Goal: Information Seeking & Learning: Learn about a topic

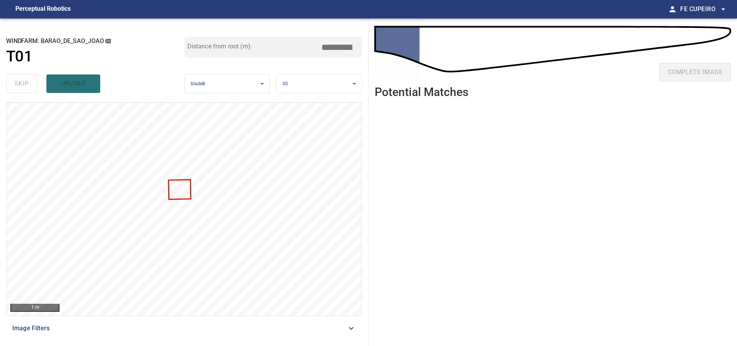
type input "***"
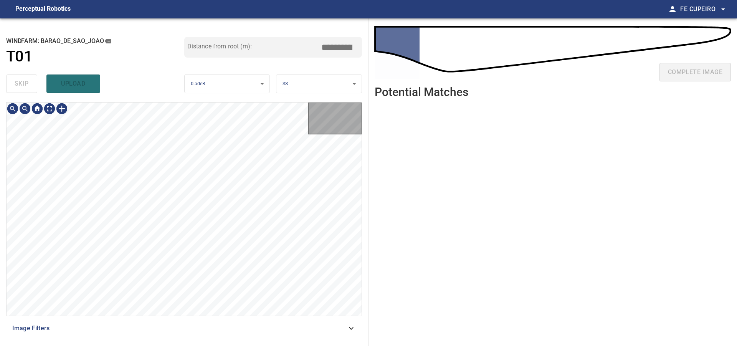
type input "***"
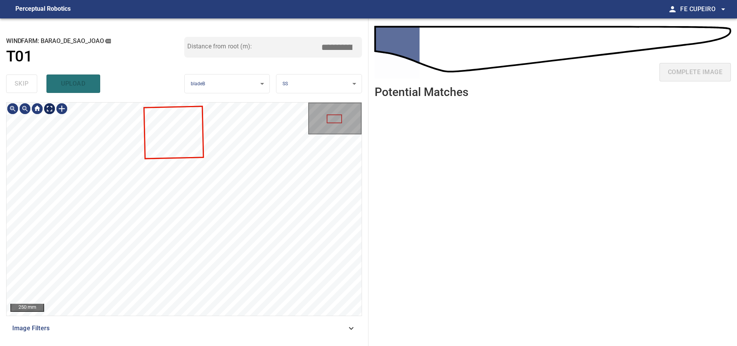
click at [50, 109] on body "**********" at bounding box center [368, 173] width 737 height 346
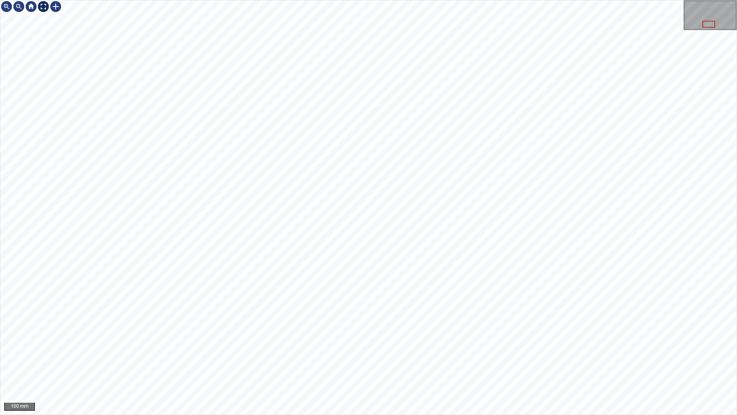
click at [45, 5] on img at bounding box center [43, 6] width 12 height 12
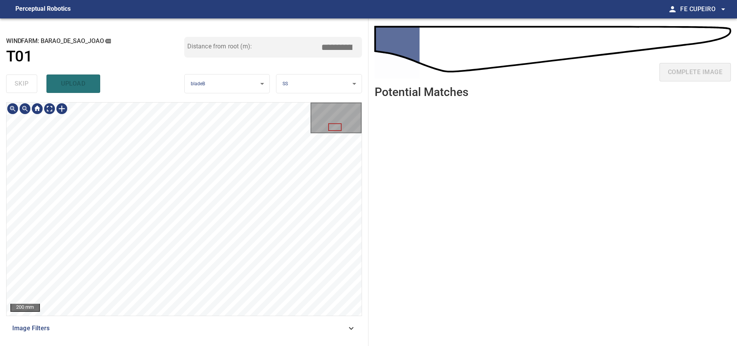
click at [187, 324] on div "Image Filters" at bounding box center [184, 328] width 356 height 18
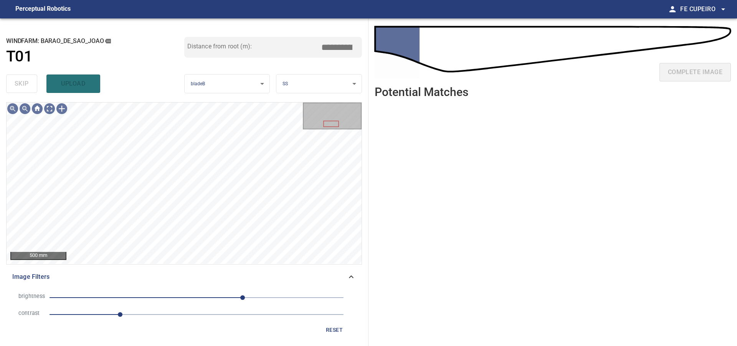
click at [145, 312] on span "1.2" at bounding box center [197, 314] width 294 height 11
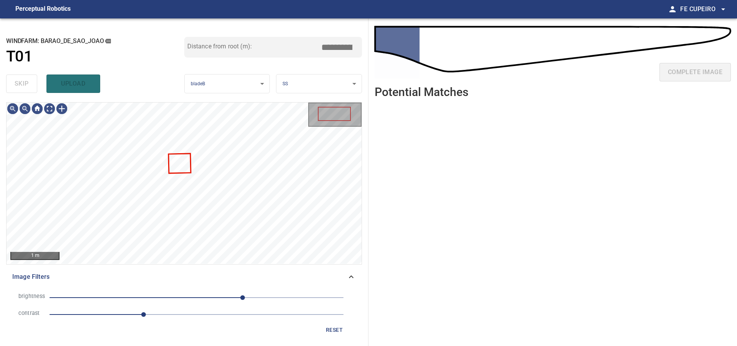
drag, startPoint x: 162, startPoint y: 313, endPoint x: 170, endPoint y: 313, distance: 7.7
click at [163, 313] on span "1.6" at bounding box center [197, 314] width 294 height 11
type input "***"
click at [213, 297] on span "80" at bounding box center [197, 297] width 294 height 11
click at [51, 109] on body "**********" at bounding box center [368, 173] width 737 height 346
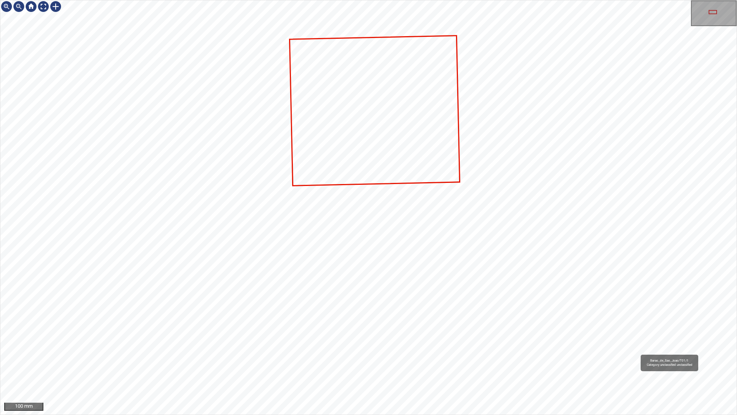
click at [339, 300] on div "Barao_de_Sao_Joao/T01/1 Category unclassified unclassified" at bounding box center [368, 207] width 737 height 414
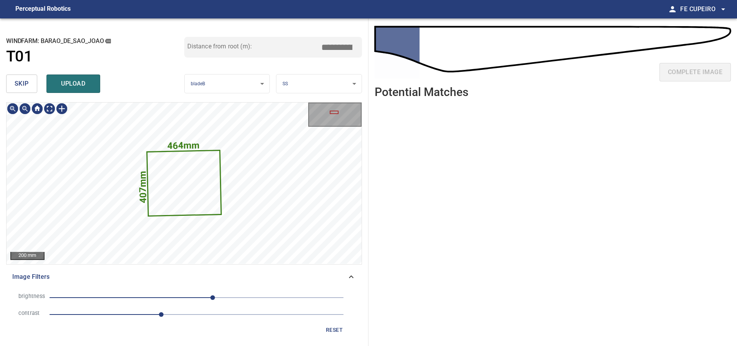
click at [24, 88] on span "skip" at bounding box center [22, 83] width 14 height 11
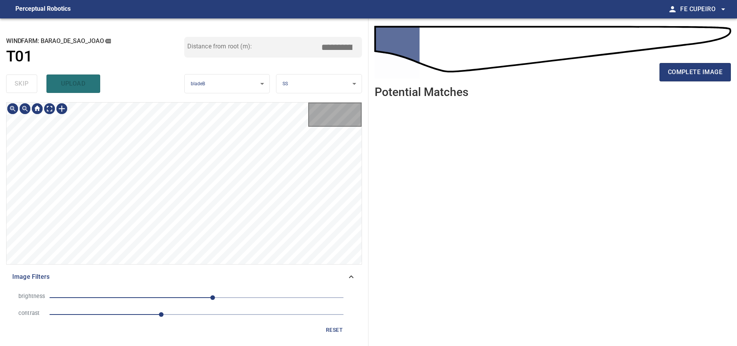
type input "***"
click at [24, 88] on div "skip upload" at bounding box center [95, 83] width 178 height 25
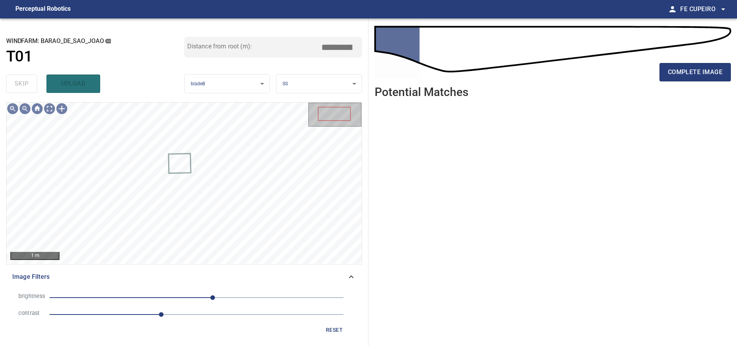
click at [24, 88] on div "skip upload" at bounding box center [95, 83] width 178 height 25
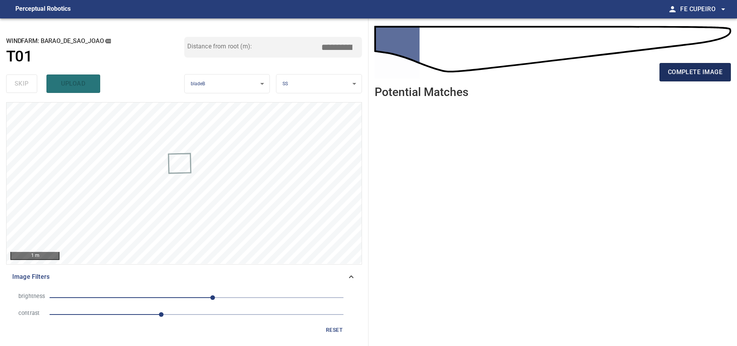
click at [679, 73] on span "complete image" at bounding box center [695, 72] width 55 height 11
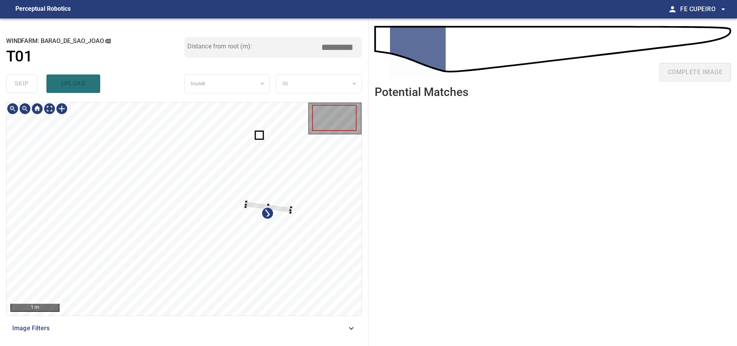
click at [314, 200] on div at bounding box center [184, 209] width 355 height 213
click at [345, 199] on div at bounding box center [184, 209] width 355 height 213
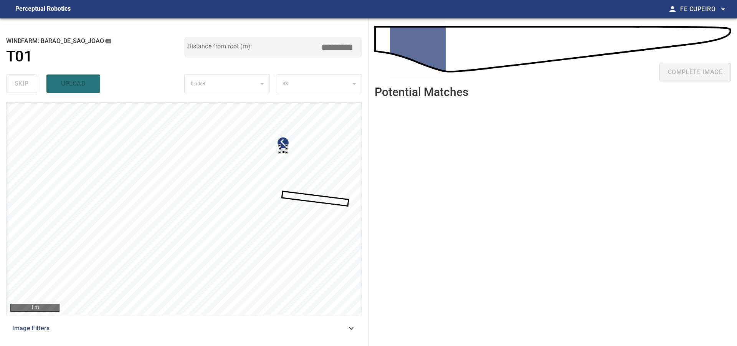
click at [340, 172] on div at bounding box center [184, 209] width 355 height 213
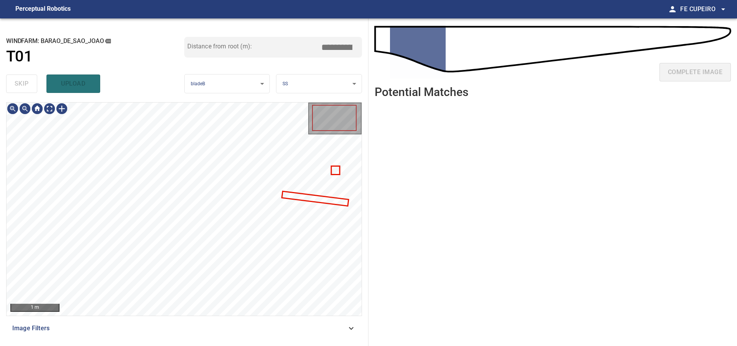
click at [127, 328] on span "Image Filters" at bounding box center [179, 328] width 335 height 9
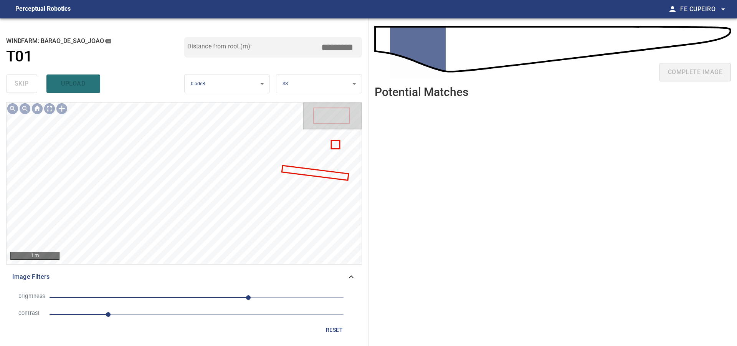
click at [151, 313] on span "1" at bounding box center [197, 314] width 294 height 11
click at [221, 298] on span "90" at bounding box center [197, 297] width 294 height 11
click at [169, 315] on span "1.7" at bounding box center [197, 314] width 294 height 11
type input "***"
click at [219, 295] on span "43" at bounding box center [221, 297] width 5 height 5
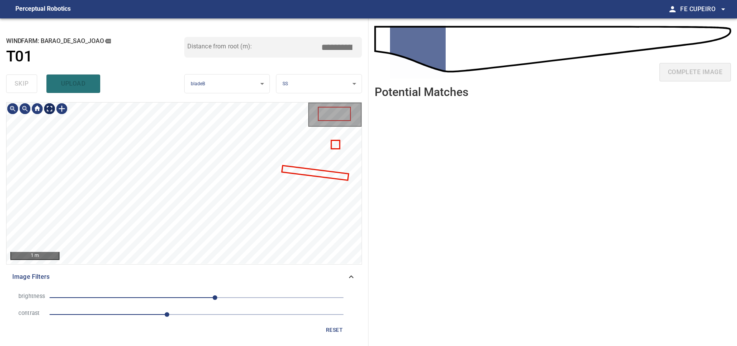
click at [48, 111] on body "**********" at bounding box center [368, 173] width 737 height 346
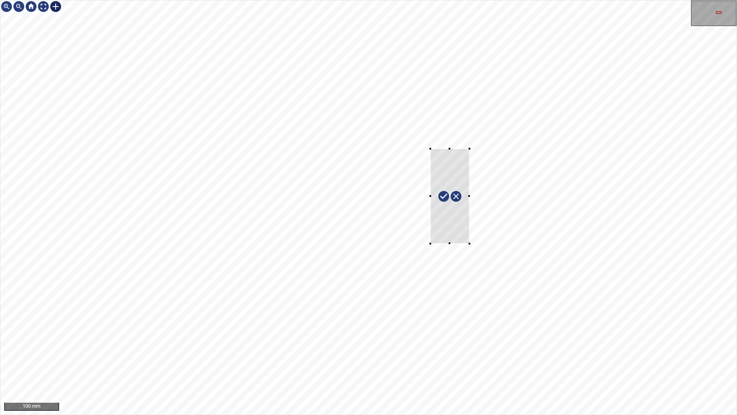
click at [470, 243] on div at bounding box center [368, 207] width 737 height 414
click at [458, 221] on div at bounding box center [453, 194] width 53 height 100
click at [462, 220] on div at bounding box center [457, 194] width 53 height 100
click at [412, 0] on div "100 mm" at bounding box center [368, 207] width 737 height 415
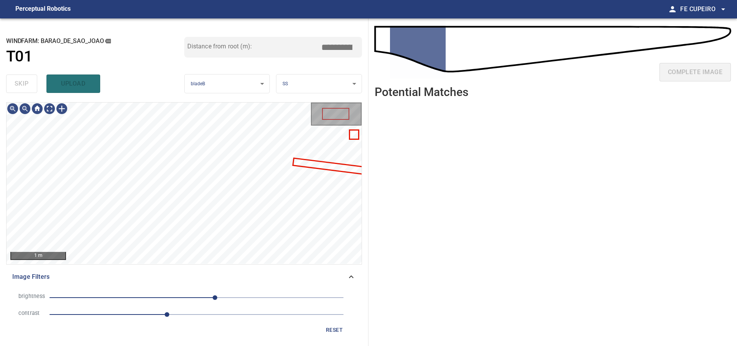
click at [334, 277] on span "Image Filters" at bounding box center [179, 276] width 335 height 9
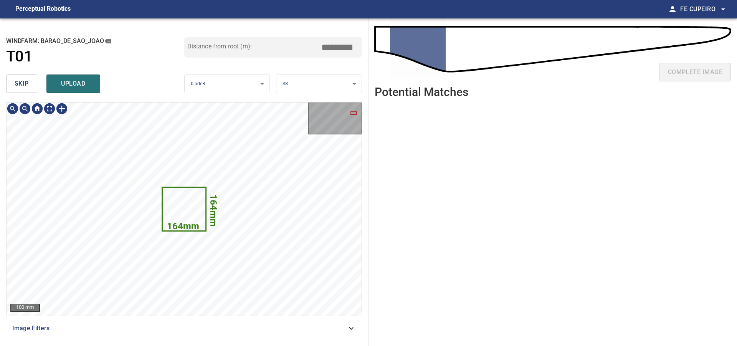
type input "***"
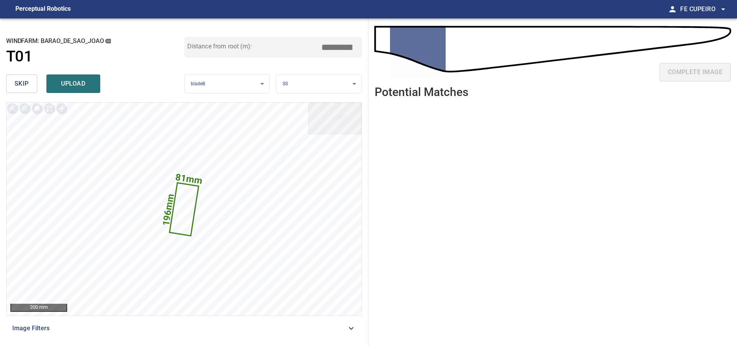
click at [346, 46] on input "****" at bounding box center [340, 47] width 38 height 15
click at [343, 61] on div "Distance from root (m): ***" at bounding box center [273, 54] width 178 height 35
click at [71, 83] on span "upload" at bounding box center [73, 83] width 37 height 11
type input "***"
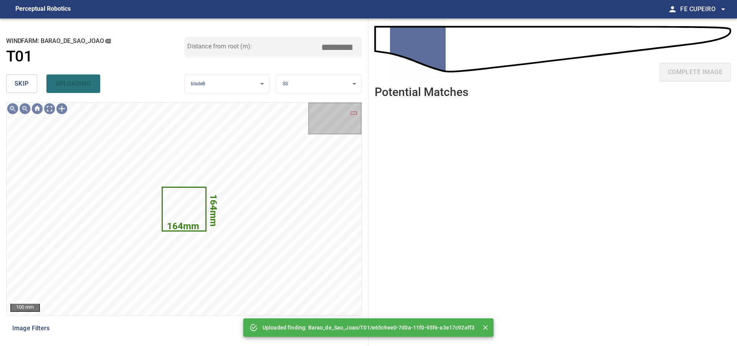
click at [33, 86] on button "skip" at bounding box center [21, 84] width 31 height 18
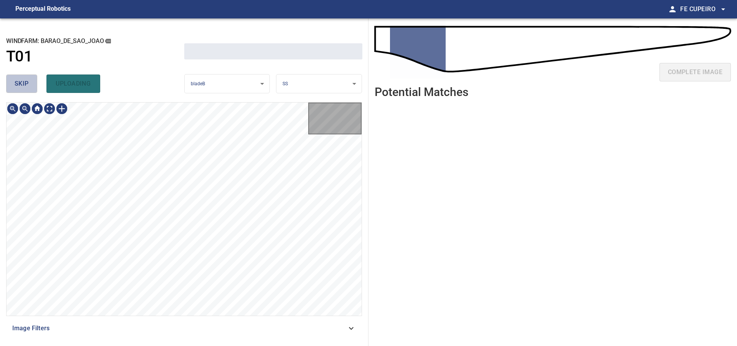
click at [33, 86] on button "skip" at bounding box center [21, 84] width 31 height 18
click at [33, 86] on div "skip uploading" at bounding box center [95, 83] width 178 height 25
click at [33, 85] on div "skip uploading" at bounding box center [95, 83] width 178 height 25
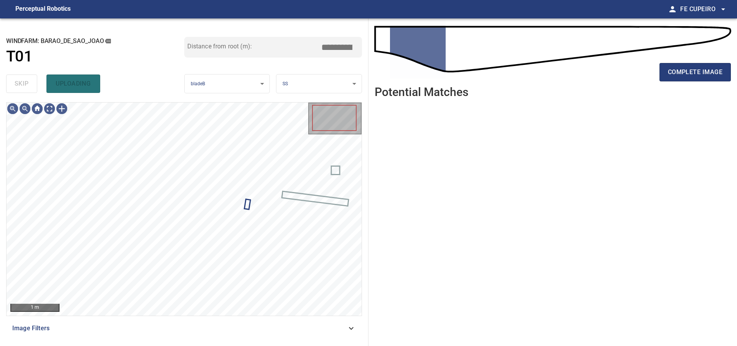
click at [33, 85] on div "skip uploading" at bounding box center [95, 83] width 178 height 25
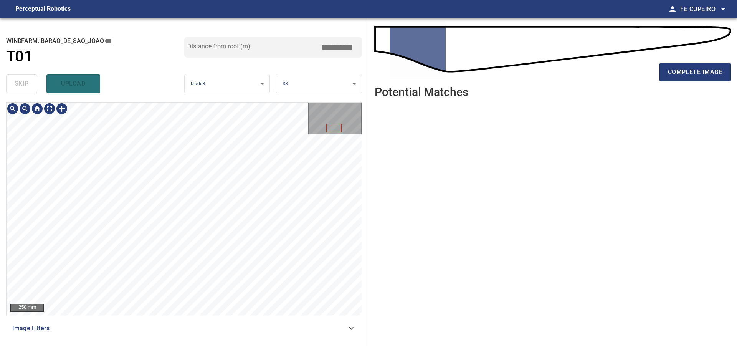
click at [209, 95] on div "**********" at bounding box center [184, 182] width 369 height 328
click at [53, 107] on body "**********" at bounding box center [368, 173] width 737 height 346
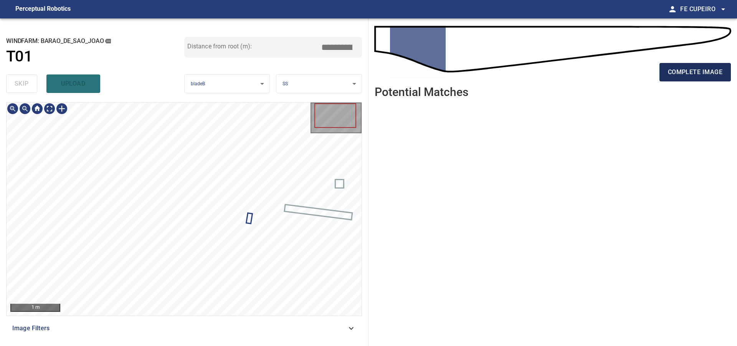
click at [678, 78] on button "complete image" at bounding box center [695, 72] width 71 height 18
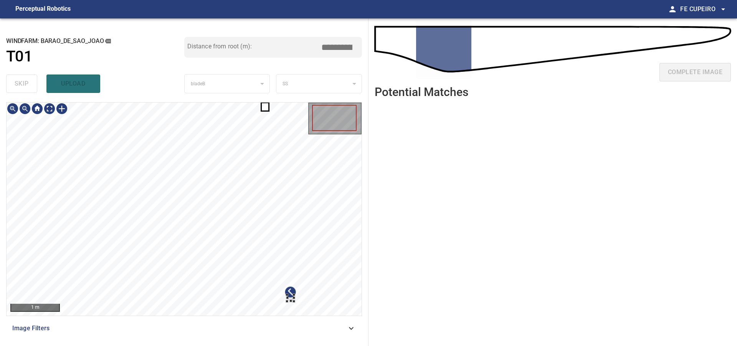
click at [294, 296] on div at bounding box center [290, 298] width 7 height 7
click at [297, 129] on div at bounding box center [184, 209] width 355 height 213
click at [323, 186] on div at bounding box center [184, 209] width 355 height 213
click at [157, 330] on span "Image Filters" at bounding box center [179, 328] width 335 height 9
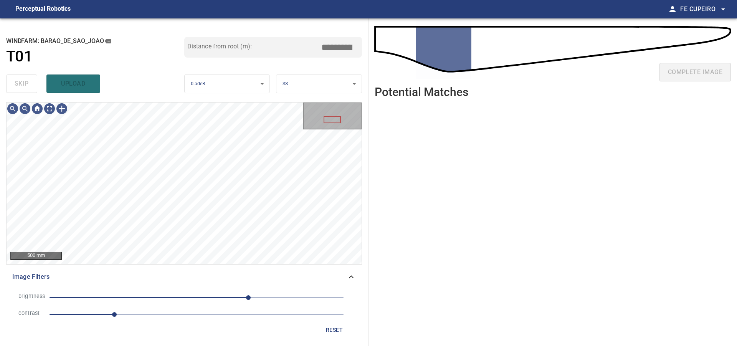
click at [150, 318] on span "1.1" at bounding box center [197, 314] width 294 height 11
click at [210, 301] on span "90" at bounding box center [197, 297] width 294 height 11
click at [223, 293] on span "23" at bounding box center [197, 297] width 294 height 11
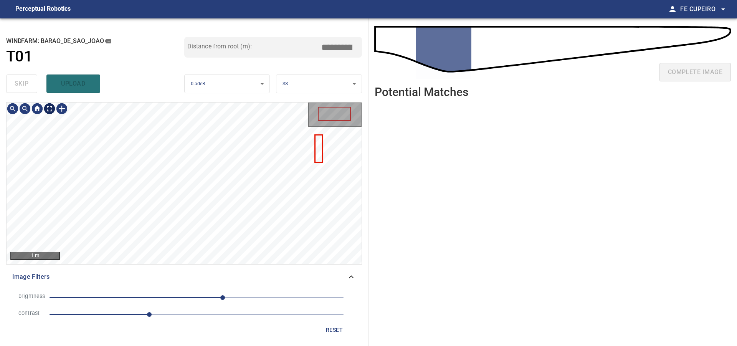
click at [52, 108] on body "**********" at bounding box center [368, 173] width 737 height 346
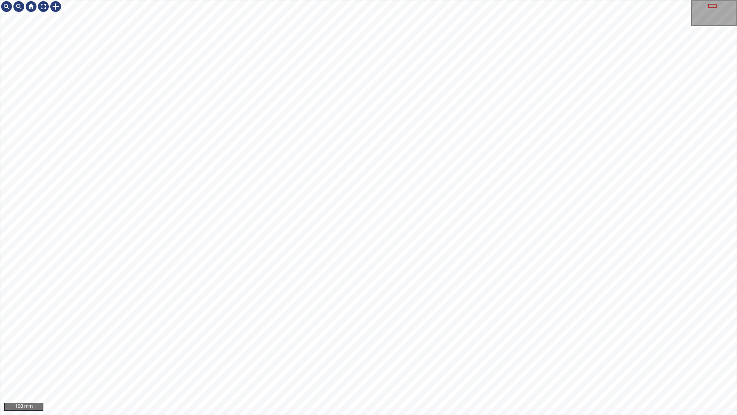
click at [491, 203] on div "100 mm" at bounding box center [368, 207] width 737 height 415
click at [559, 0] on div "100 mm" at bounding box center [368, 207] width 737 height 415
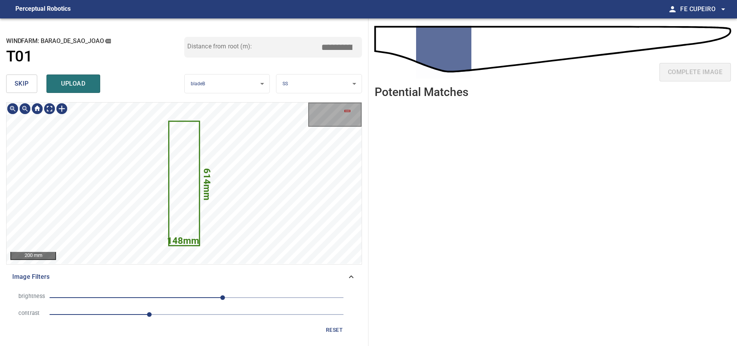
click at [27, 85] on span "skip" at bounding box center [22, 83] width 14 height 11
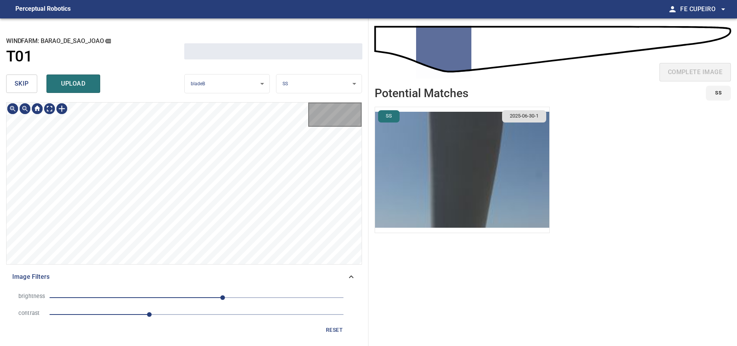
click at [27, 85] on span "skip" at bounding box center [22, 83] width 14 height 11
click at [27, 85] on div "skip upload" at bounding box center [95, 83] width 178 height 25
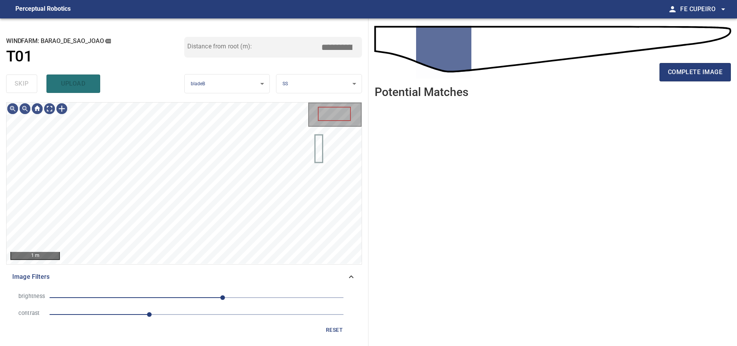
click at [27, 85] on div "skip upload" at bounding box center [95, 83] width 178 height 25
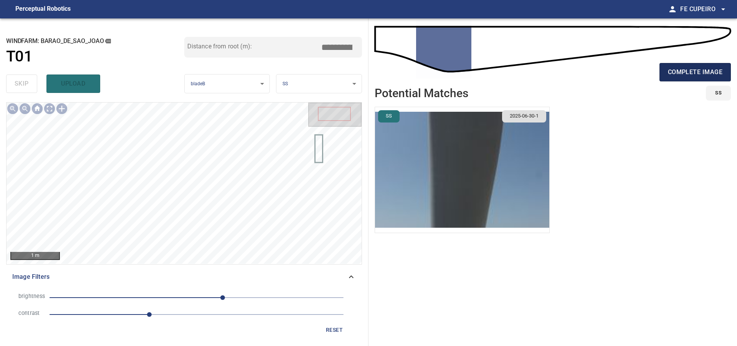
click at [680, 75] on span "complete image" at bounding box center [695, 72] width 55 height 11
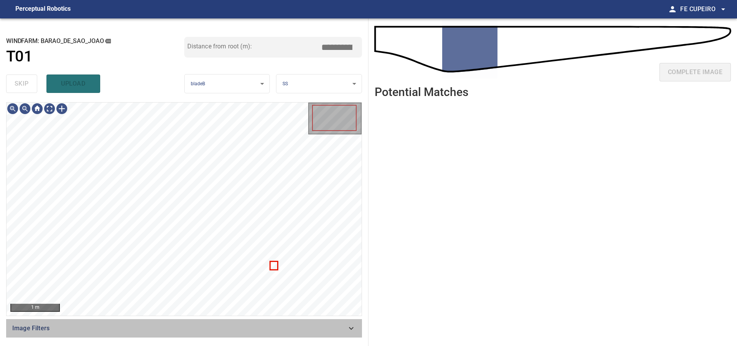
click at [188, 327] on span "Image Filters" at bounding box center [179, 328] width 335 height 9
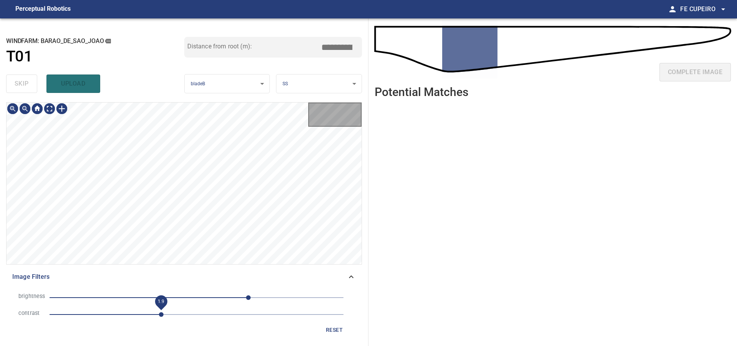
click at [163, 319] on span "1.9" at bounding box center [197, 314] width 294 height 11
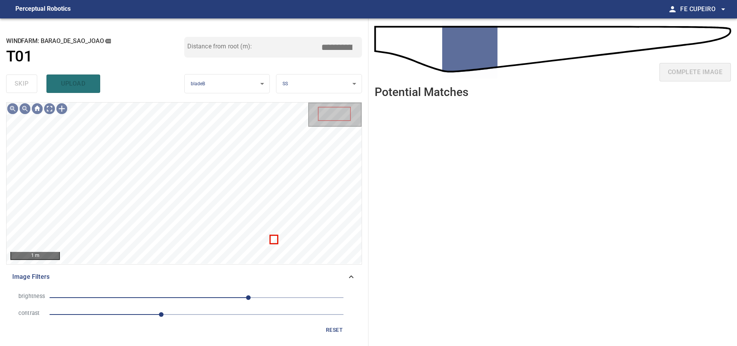
click at [231, 299] on span "90" at bounding box center [197, 297] width 294 height 11
click at [229, 299] on span "59" at bounding box center [231, 297] width 5 height 5
click at [222, 299] on span "47" at bounding box center [224, 297] width 5 height 5
click at [219, 298] on span "35" at bounding box center [217, 297] width 5 height 5
click at [49, 109] on body "**********" at bounding box center [368, 173] width 737 height 346
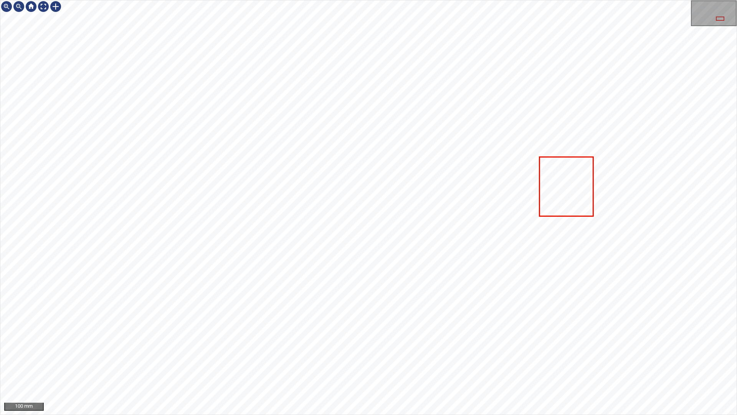
click at [562, 113] on div at bounding box center [368, 207] width 737 height 414
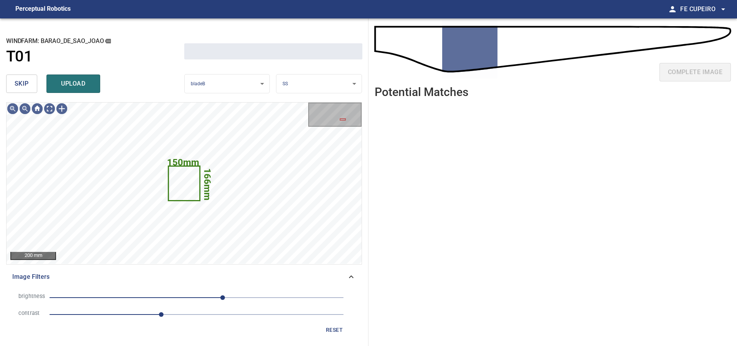
click at [22, 92] on button "skip" at bounding box center [21, 84] width 31 height 18
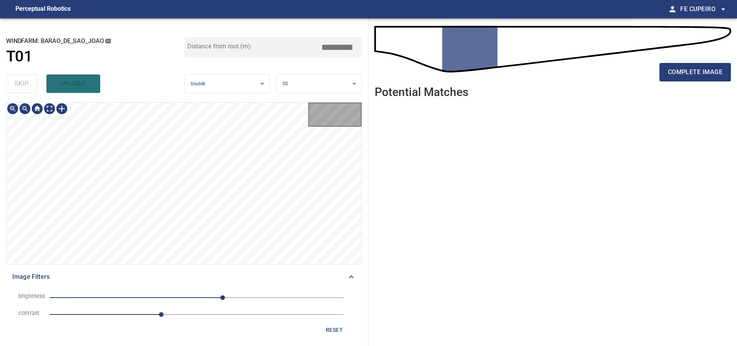
click at [23, 92] on div "skip upload" at bounding box center [95, 83] width 178 height 25
click at [23, 91] on div "skip upload" at bounding box center [95, 83] width 178 height 25
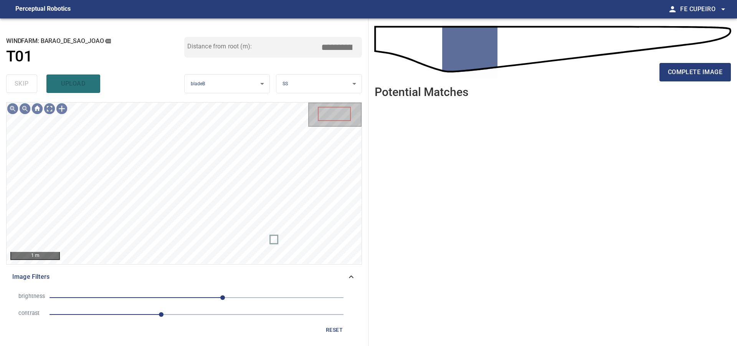
click at [23, 90] on div "skip upload" at bounding box center [95, 83] width 178 height 25
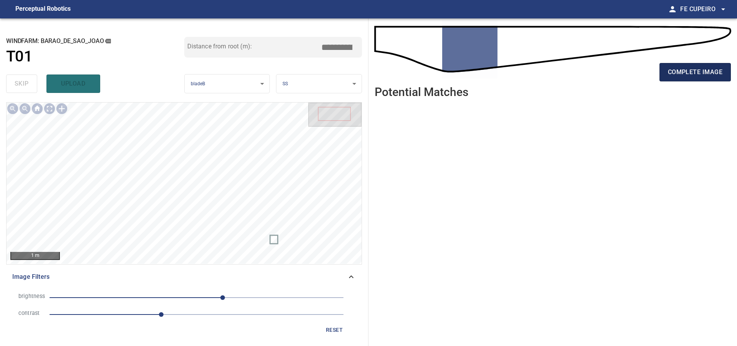
click at [695, 76] on span "complete image" at bounding box center [695, 72] width 55 height 11
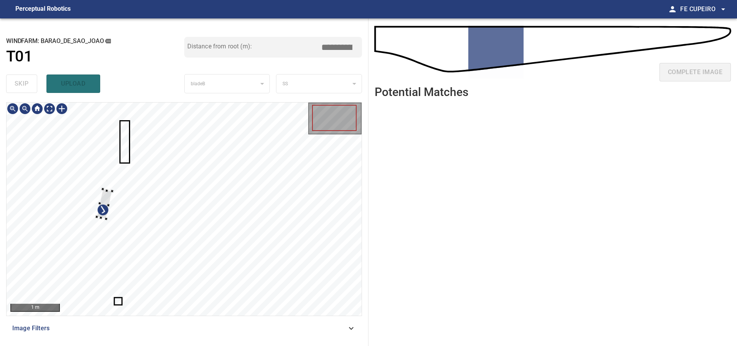
click at [95, 198] on div at bounding box center [184, 209] width 355 height 213
type input "****"
click at [75, 155] on div at bounding box center [184, 209] width 355 height 213
click at [91, 289] on div at bounding box center [94, 292] width 7 height 6
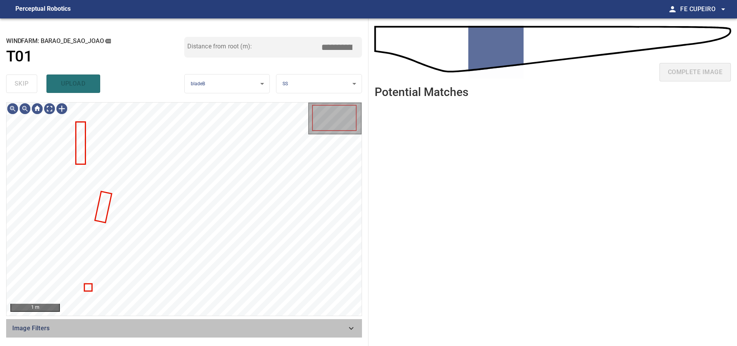
click at [93, 327] on span "Image Filters" at bounding box center [179, 328] width 335 height 9
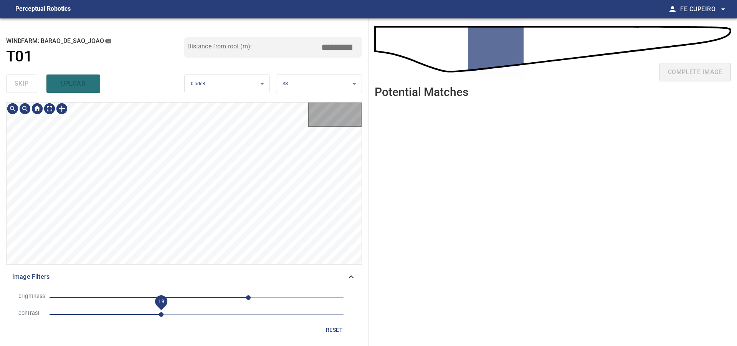
click at [161, 317] on span "1.9" at bounding box center [197, 314] width 294 height 11
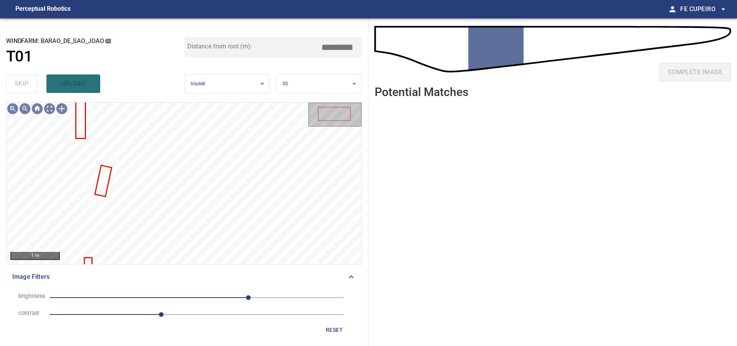
click at [192, 303] on li "brightness 90" at bounding box center [184, 297] width 344 height 17
click at [209, 297] on span "90" at bounding box center [197, 297] width 294 height 11
drag, startPoint x: 244, startPoint y: 299, endPoint x: 220, endPoint y: 299, distance: 24.6
click at [220, 299] on span "40" at bounding box center [219, 297] width 5 height 5
click at [51, 110] on body "**********" at bounding box center [368, 173] width 737 height 346
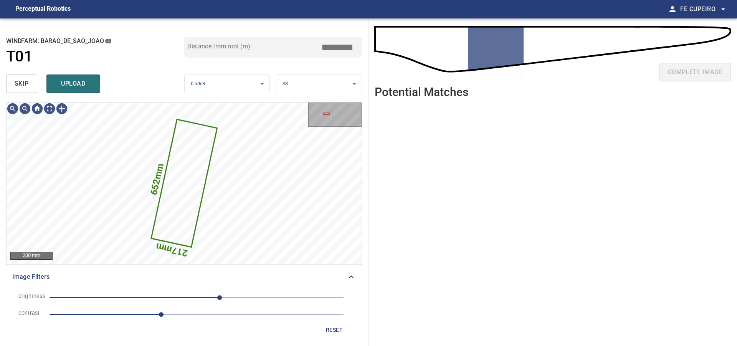
click at [30, 86] on button "skip" at bounding box center [21, 84] width 31 height 18
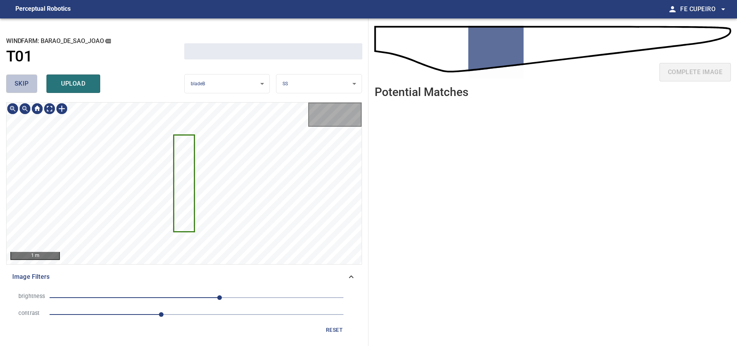
click at [30, 85] on button "skip" at bounding box center [21, 84] width 31 height 18
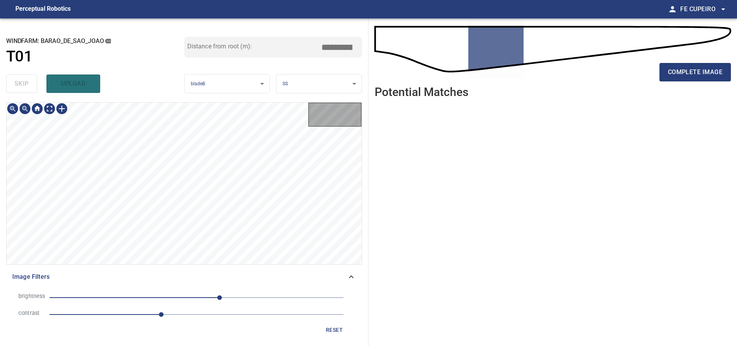
click at [30, 85] on div "skip upload" at bounding box center [95, 83] width 178 height 25
type input "*****"
click at [30, 85] on div "skip upload" at bounding box center [95, 83] width 178 height 25
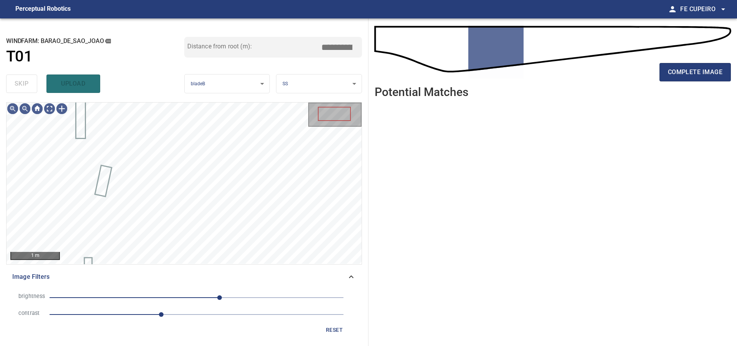
click at [30, 85] on div "skip upload" at bounding box center [95, 83] width 178 height 25
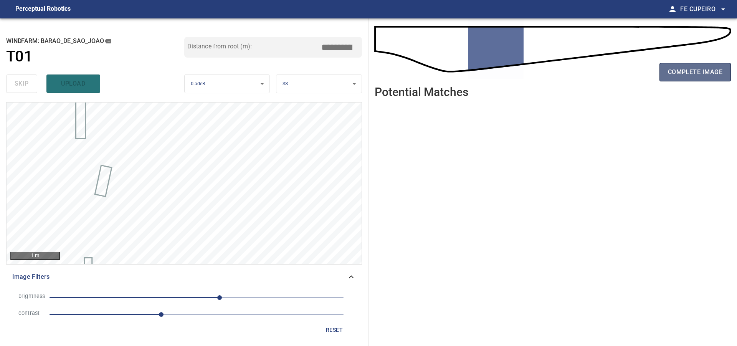
click at [687, 72] on span "complete image" at bounding box center [695, 72] width 55 height 11
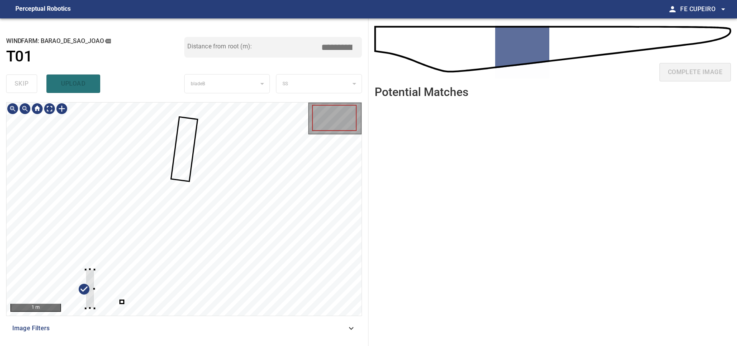
click at [71, 260] on div at bounding box center [184, 209] width 355 height 213
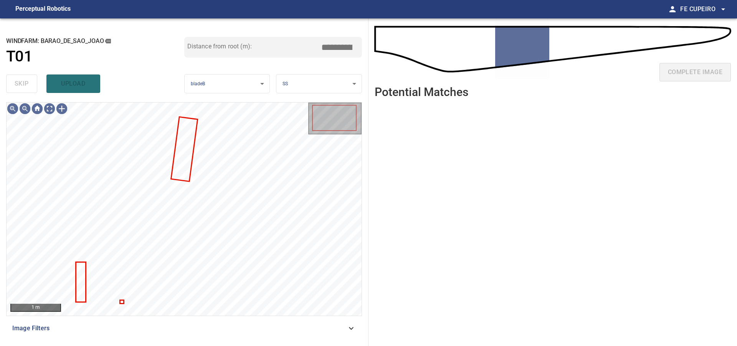
type input "****"
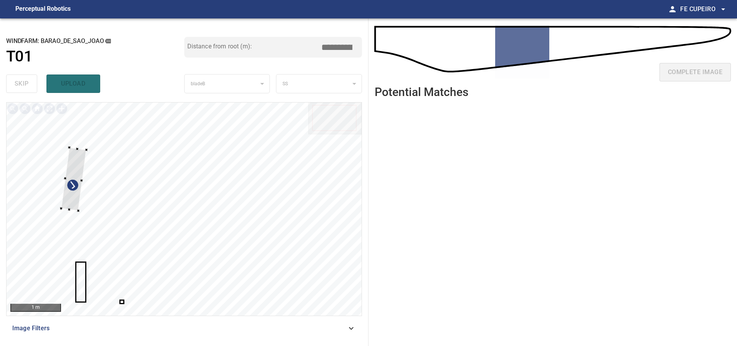
click at [58, 197] on div at bounding box center [184, 209] width 355 height 213
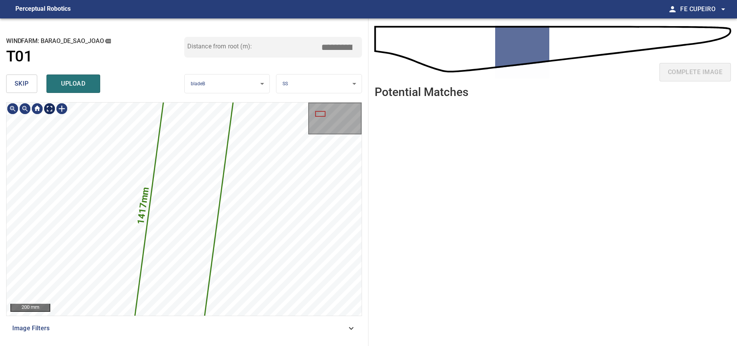
click at [38, 90] on div "skip upload" at bounding box center [95, 83] width 178 height 25
click at [36, 90] on button "skip" at bounding box center [21, 84] width 31 height 18
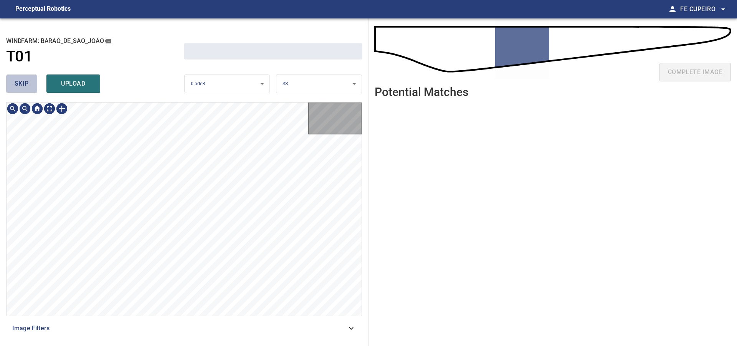
click at [36, 90] on button "skip" at bounding box center [21, 84] width 31 height 18
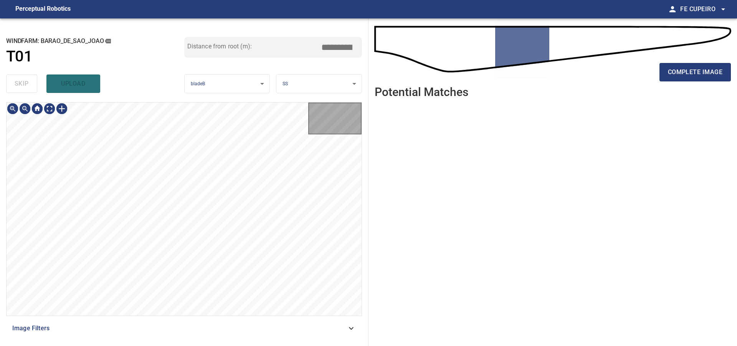
type input "*****"
click at [36, 90] on div "skip upload" at bounding box center [95, 83] width 178 height 25
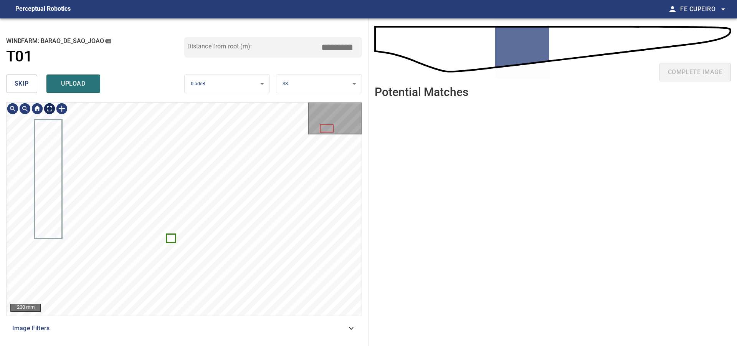
click at [36, 86] on button "skip" at bounding box center [21, 84] width 31 height 18
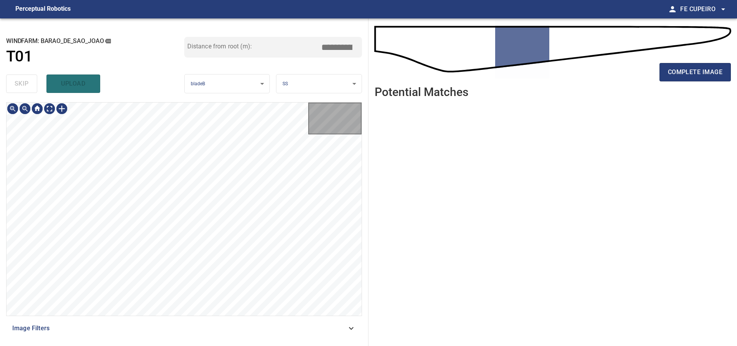
click at [36, 86] on div "skip upload" at bounding box center [95, 83] width 178 height 25
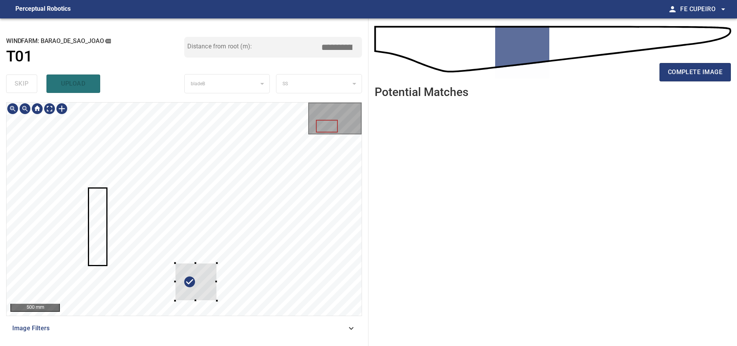
click at [217, 301] on div at bounding box center [196, 282] width 42 height 38
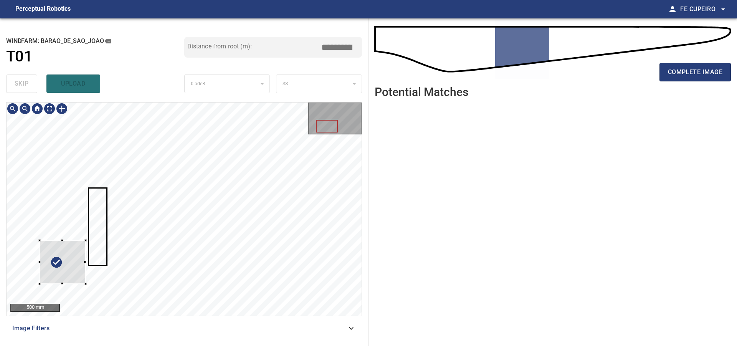
click at [75, 267] on div at bounding box center [63, 261] width 46 height 43
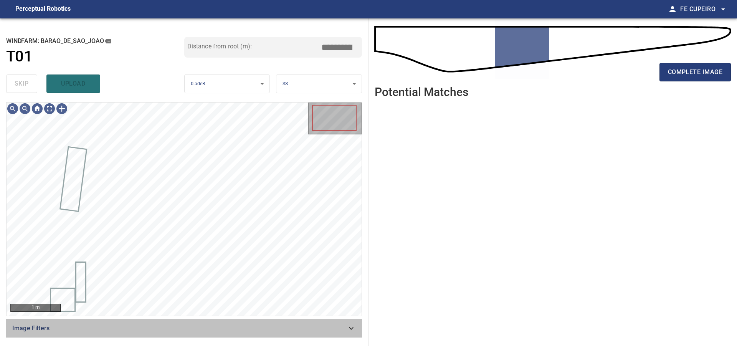
click at [162, 331] on span "Image Filters" at bounding box center [179, 328] width 335 height 9
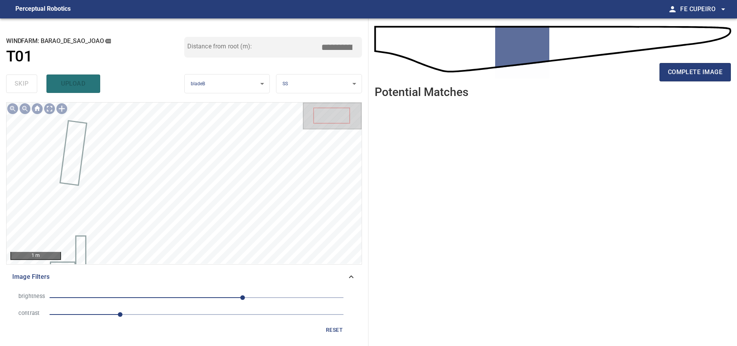
drag, startPoint x: 151, startPoint y: 321, endPoint x: 151, endPoint y: 315, distance: 5.4
click at [151, 320] on li "contrast 1.2" at bounding box center [184, 314] width 344 height 17
click at [152, 315] on span "1.2" at bounding box center [197, 314] width 294 height 11
click at [199, 293] on span "80" at bounding box center [197, 297] width 294 height 11
click at [212, 294] on span "3" at bounding box center [197, 297] width 294 height 11
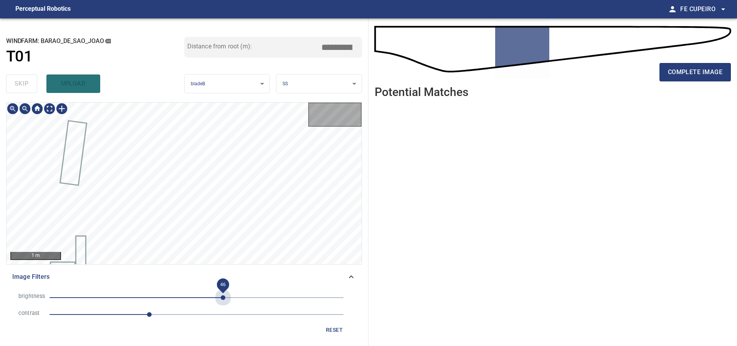
click at [223, 293] on span "46" at bounding box center [197, 297] width 294 height 11
click at [237, 293] on span "46" at bounding box center [197, 297] width 294 height 11
click at [53, 108] on body "**********" at bounding box center [368, 173] width 737 height 346
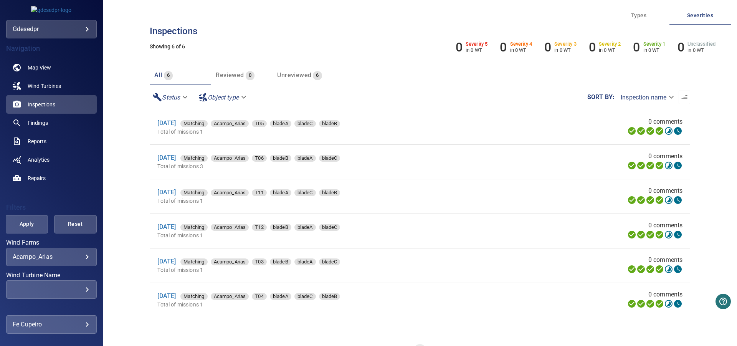
drag, startPoint x: 56, startPoint y: 269, endPoint x: 62, endPoint y: 259, distance: 11.5
click at [57, 269] on div "**********" at bounding box center [51, 305] width 91 height 131
click at [62, 259] on body "**********" at bounding box center [368, 173] width 737 height 346
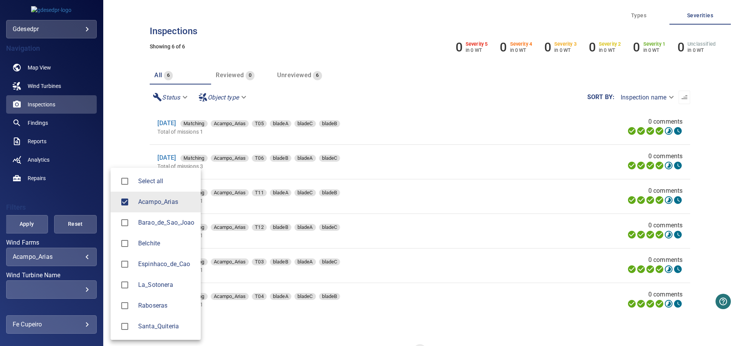
click at [147, 230] on li "Barao_de_Sao_Joao" at bounding box center [156, 222] width 90 height 21
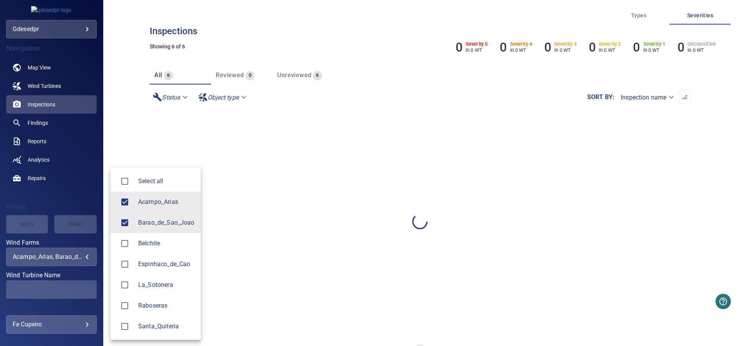
click at [166, 204] on span "Acampo_Arias" at bounding box center [166, 201] width 56 height 9
type input "**********"
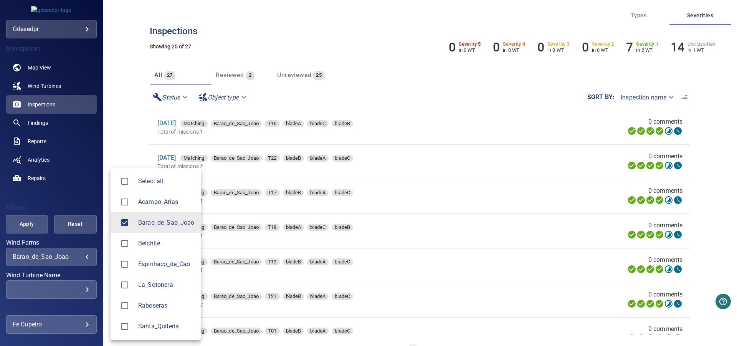
click at [137, 134] on div at bounding box center [368, 173] width 737 height 346
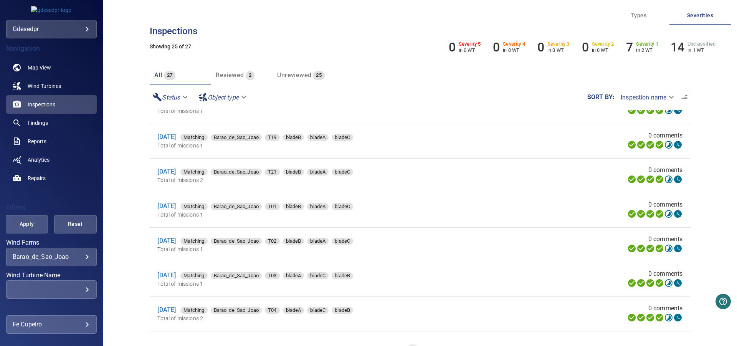
scroll to position [118, 0]
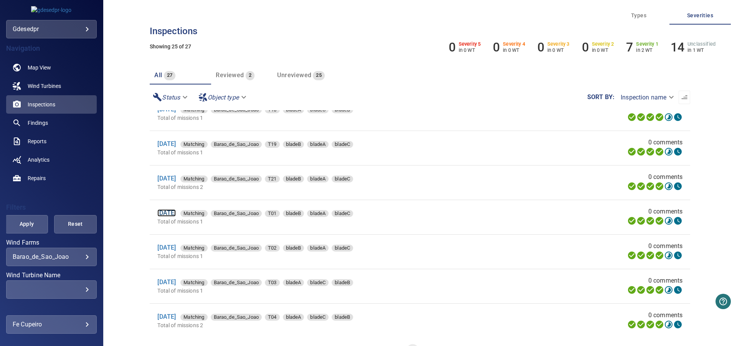
click at [176, 212] on link "30 Jun 2025" at bounding box center [166, 212] width 18 height 7
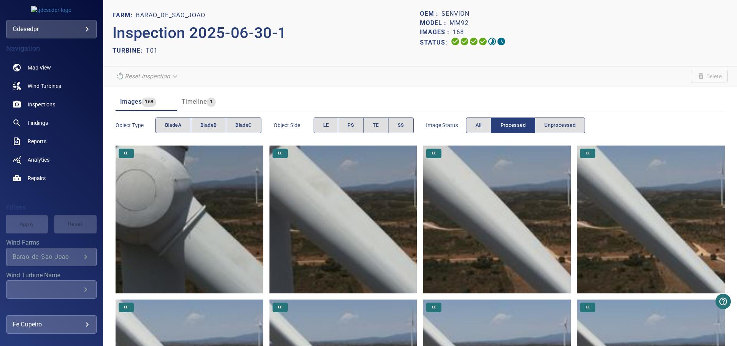
click at [205, 116] on div "Object type bladeA bladeB bladeC" at bounding box center [189, 125] width 146 height 22
click at [208, 119] on button "bladeB" at bounding box center [208, 126] width 35 height 16
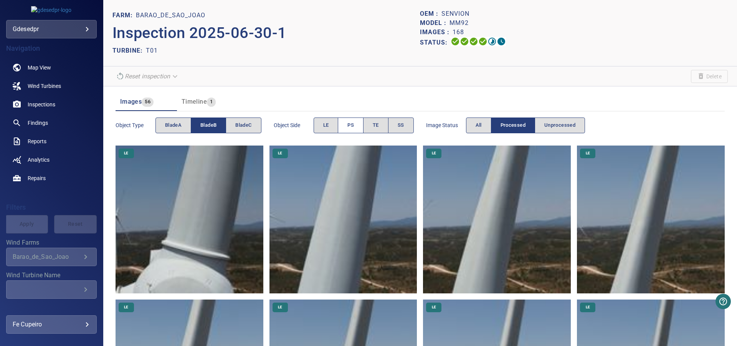
click at [351, 126] on span "PS" at bounding box center [351, 125] width 7 height 9
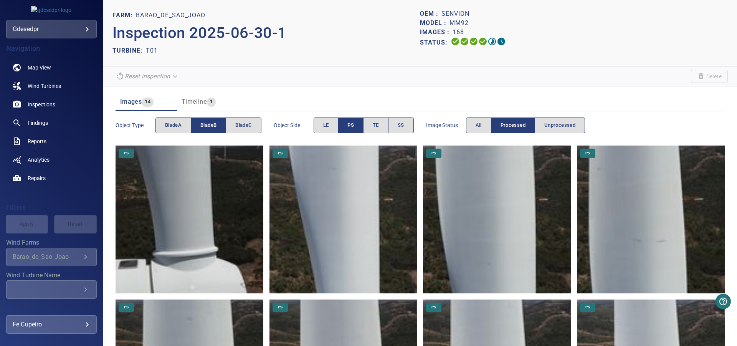
click at [351, 126] on span "PS" at bounding box center [351, 125] width 7 height 9
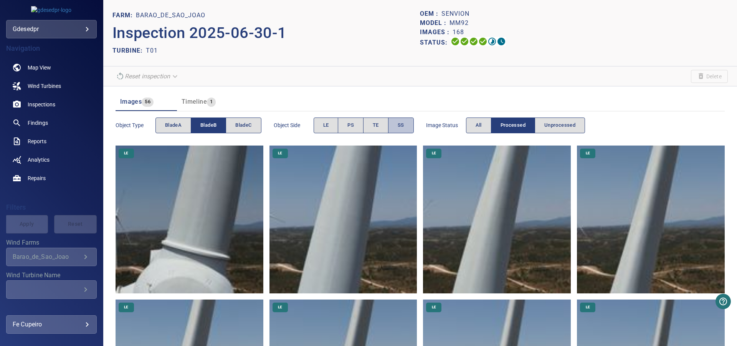
click at [399, 123] on button "SS" at bounding box center [401, 126] width 26 height 16
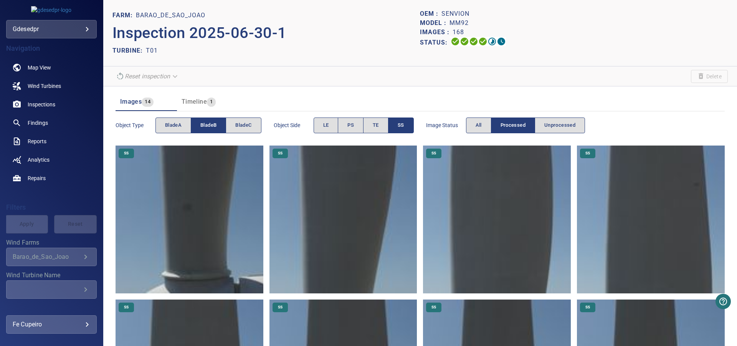
click at [485, 210] on img at bounding box center [497, 220] width 148 height 148
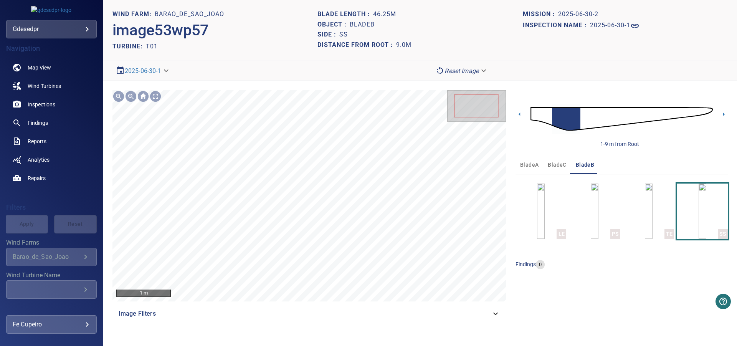
click at [578, 119] on img at bounding box center [622, 119] width 182 height 44
click at [589, 119] on img at bounding box center [622, 119] width 182 height 44
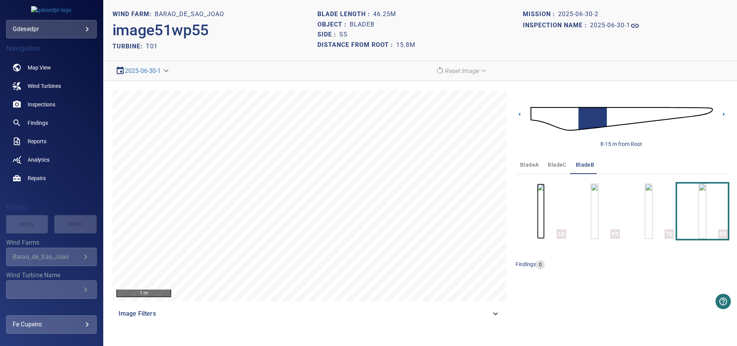
click at [545, 209] on img "button" at bounding box center [541, 211] width 8 height 55
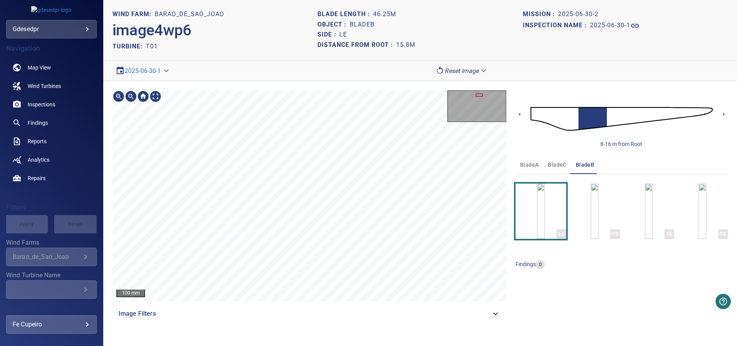
click at [316, 80] on section "**********" at bounding box center [420, 173] width 634 height 346
click at [551, 59] on header "WIND FARM: Barao_de_Sao_Joao image4wp6 TURBINE: T01 Blade length : 46.25m Objec…" at bounding box center [420, 30] width 634 height 61
